Goal: Information Seeking & Learning: Learn about a topic

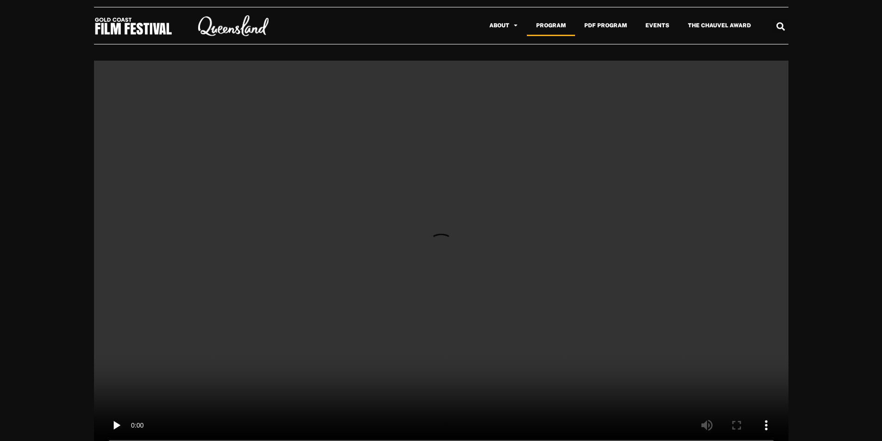
click at [555, 23] on link "Program" at bounding box center [551, 25] width 48 height 21
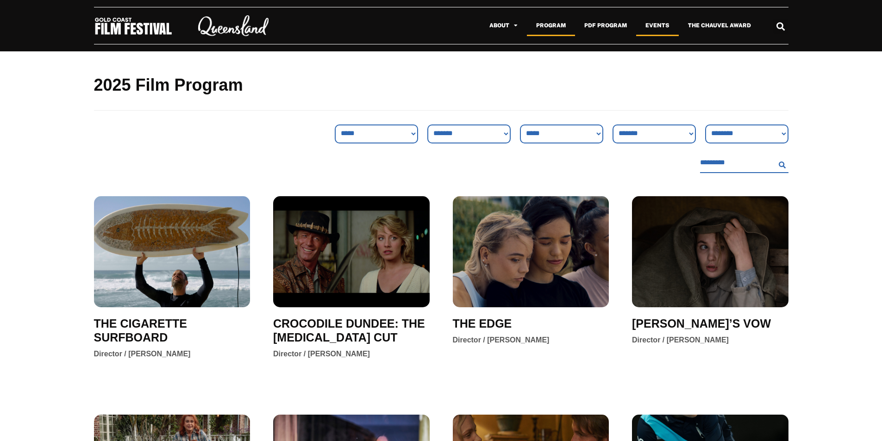
click at [648, 33] on link "Events" at bounding box center [657, 25] width 43 height 21
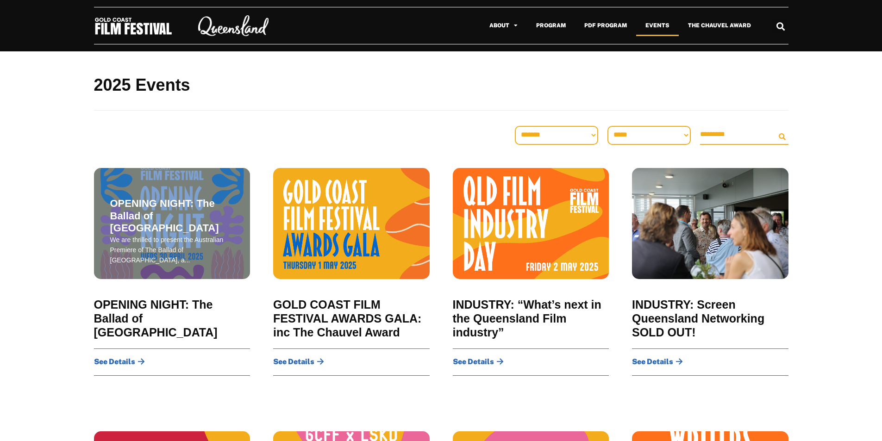
click at [202, 228] on span "OPENING NIGHT: The Ballad of [GEOGRAPHIC_DATA]" at bounding box center [172, 216] width 124 height 37
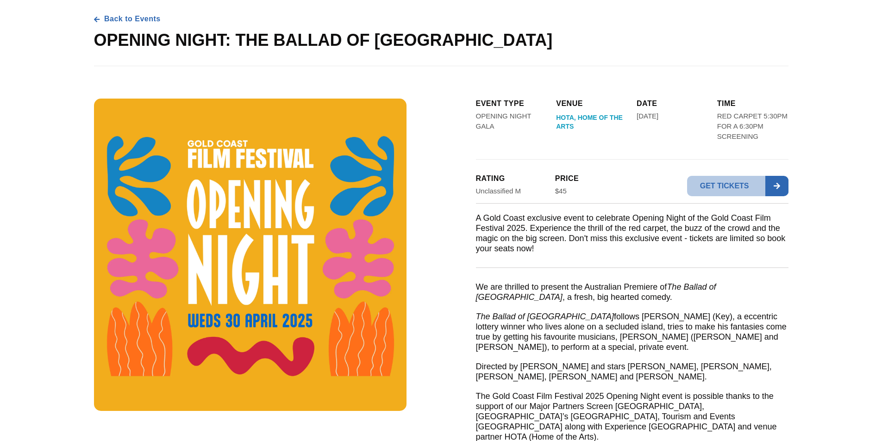
scroll to position [46, 0]
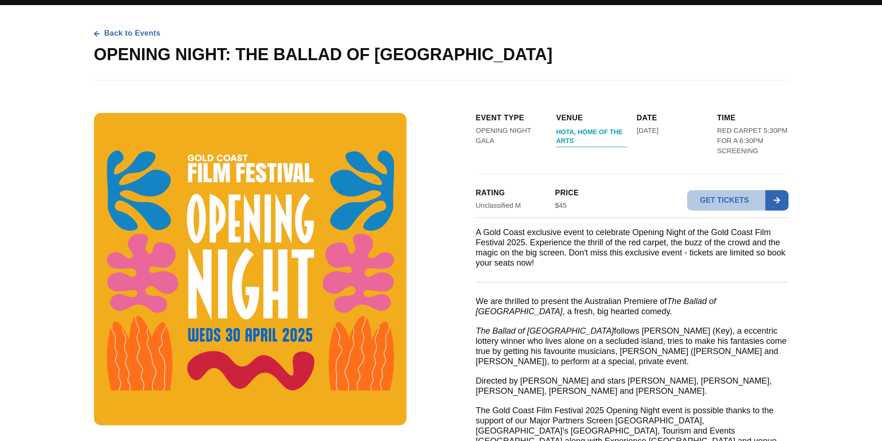
click at [567, 145] on span "HOTA, Home of the Arts" at bounding box center [591, 137] width 71 height 19
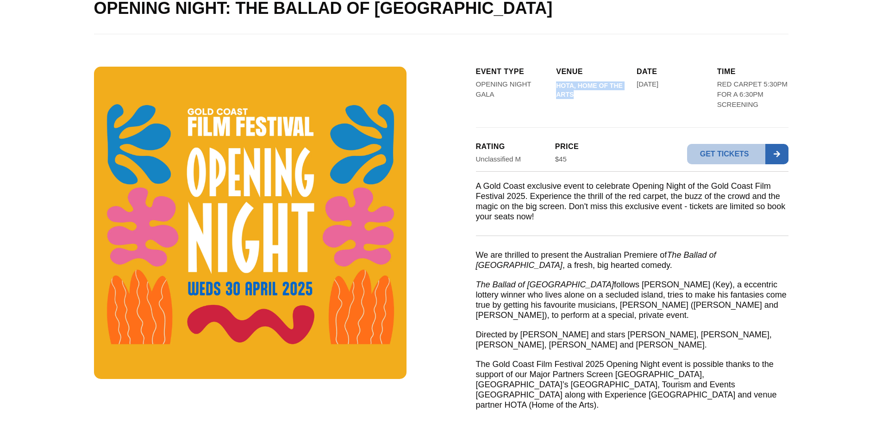
drag, startPoint x: 584, startPoint y: 97, endPoint x: 552, endPoint y: 89, distance: 32.9
click at [552, 89] on div "eVENT type OPENING NIGHT GALA Venue HOTA, Home of the Arts Sat 3 May | 6:30PM T…" at bounding box center [632, 90] width 312 height 47
copy span "HOTA, Home of the Arts"
click at [587, 66] on div "eVENT type OPENING NIGHT GALA Venue HOTA, Home of the Arts Sat 3 May | 6:30PM T…" at bounding box center [441, 254] width 694 height 394
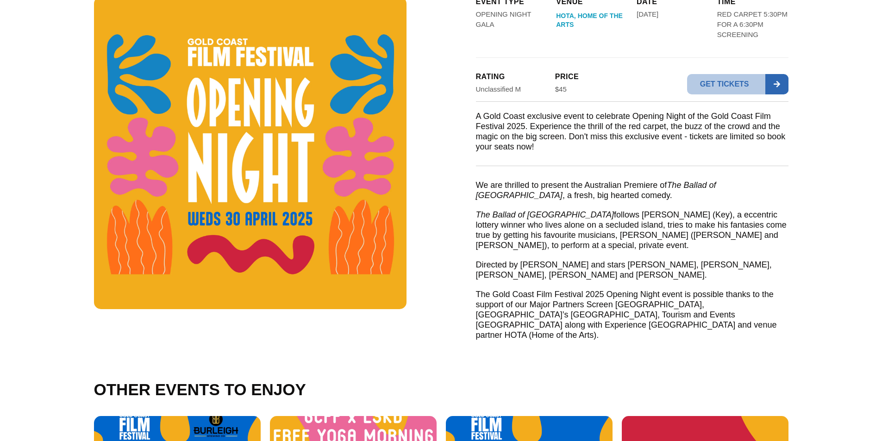
scroll to position [185, 0]
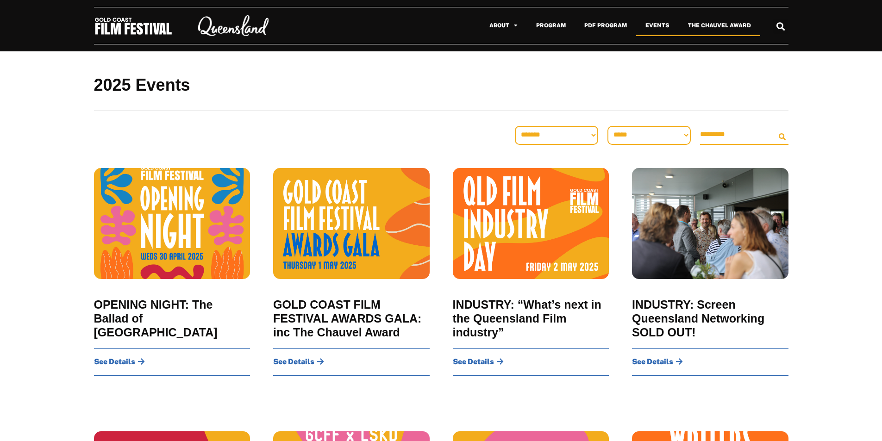
click at [708, 27] on link "The Chauvel Award" at bounding box center [719, 25] width 81 height 21
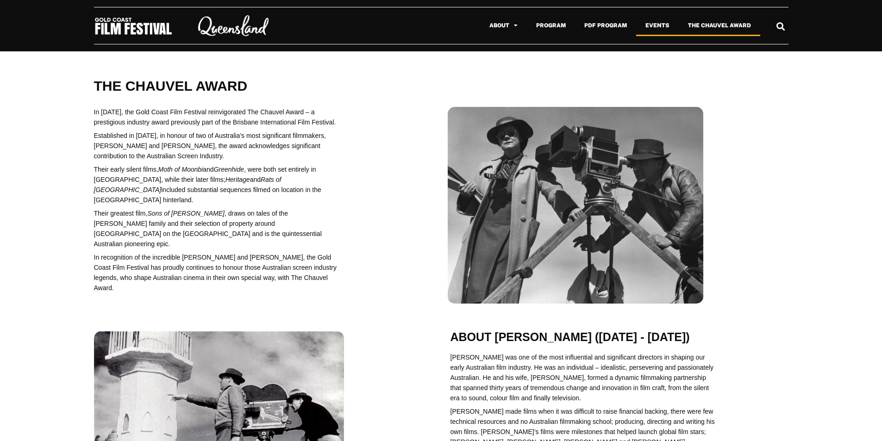
click at [639, 29] on link "Events" at bounding box center [657, 25] width 43 height 21
click at [506, 29] on link "About" at bounding box center [503, 25] width 47 height 21
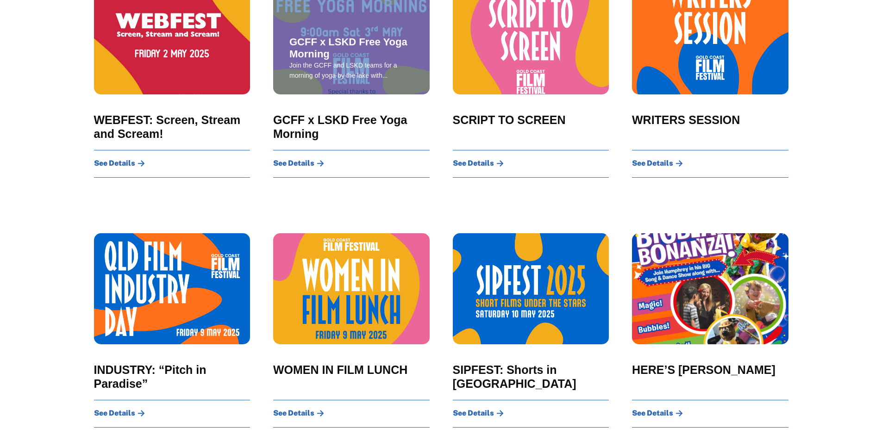
scroll to position [555, 0]
